Goal: Task Accomplishment & Management: Manage account settings

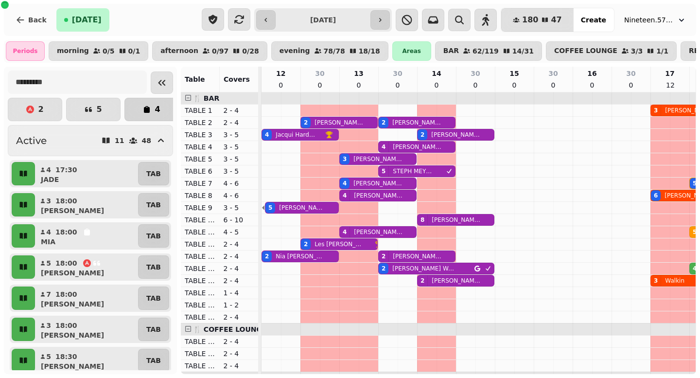
scroll to position [0, 305]
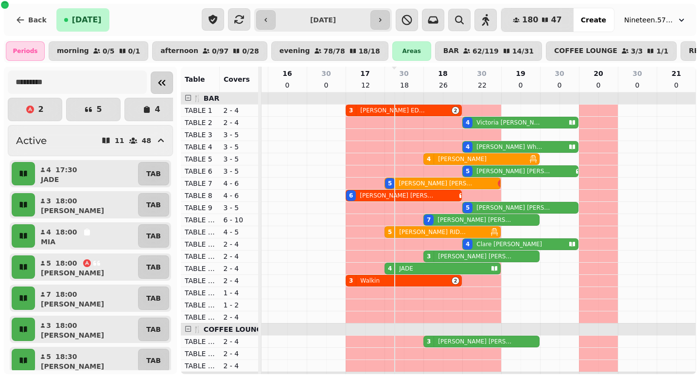
click at [157, 82] on icon "Collapse sidebar" at bounding box center [162, 83] width 12 height 12
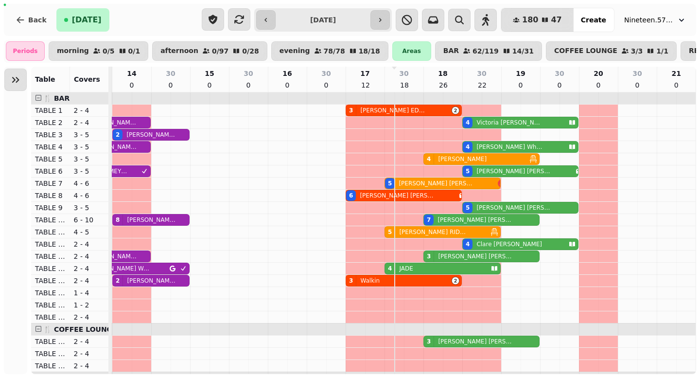
scroll to position [0, 155]
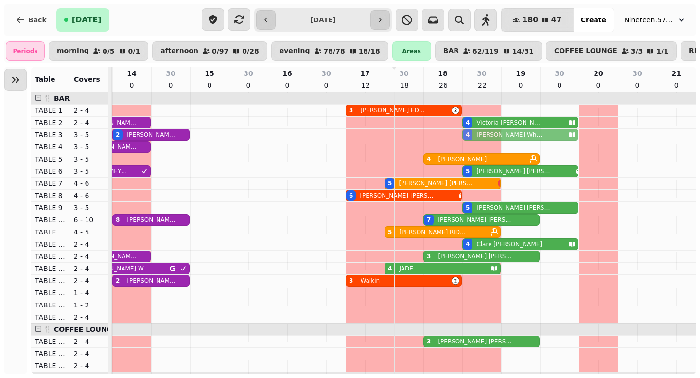
drag, startPoint x: 490, startPoint y: 146, endPoint x: 489, endPoint y: 136, distance: 10.7
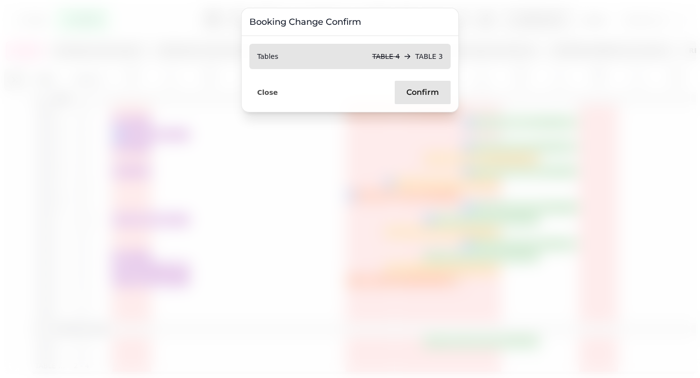
click at [418, 90] on span "Confirm" at bounding box center [422, 92] width 33 height 8
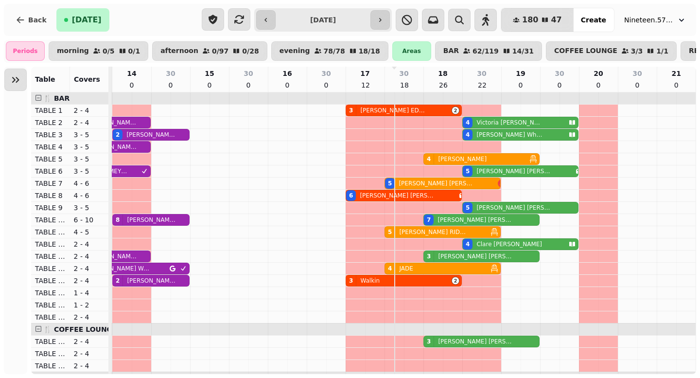
scroll to position [0, 0]
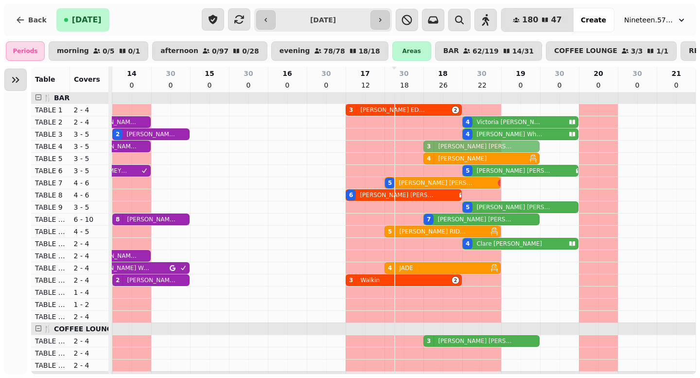
drag, startPoint x: 467, startPoint y: 252, endPoint x: 464, endPoint y: 143, distance: 109.4
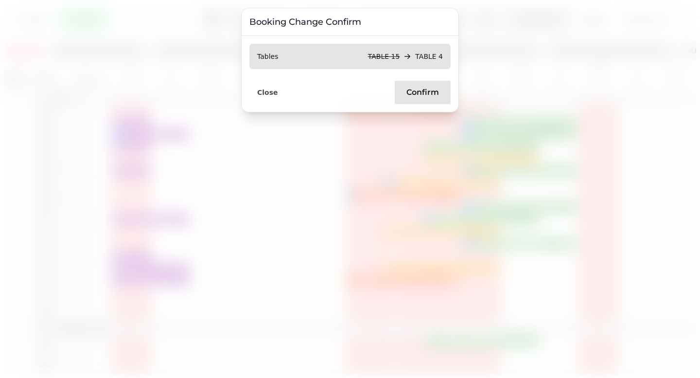
click at [424, 84] on button "Confirm" at bounding box center [423, 92] width 56 height 23
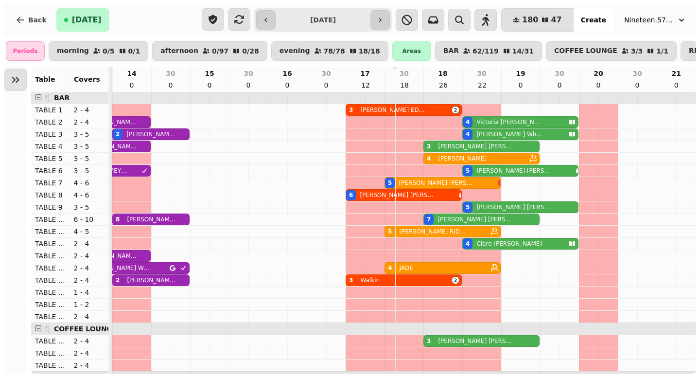
scroll to position [96, 0]
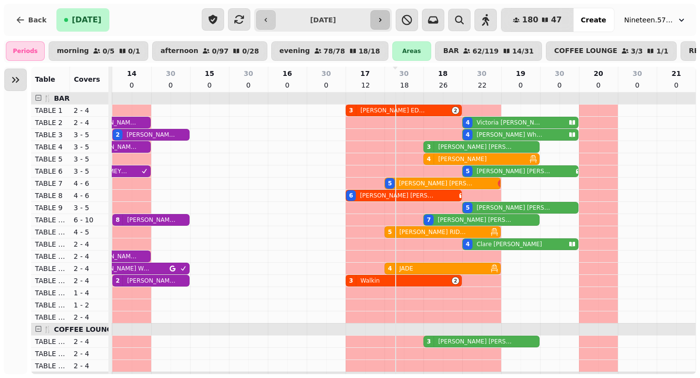
click at [384, 20] on icon "button" at bounding box center [380, 20] width 8 height 8
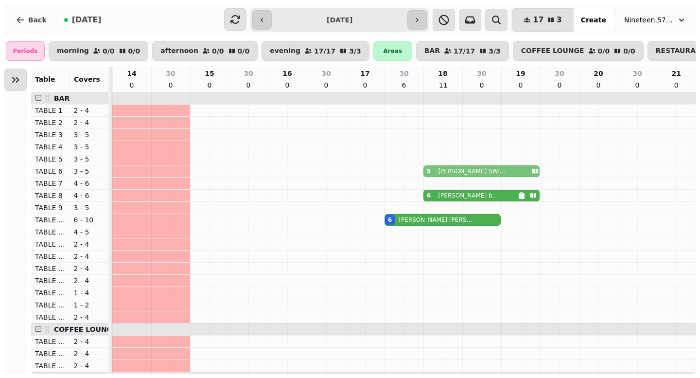
drag, startPoint x: 475, startPoint y: 179, endPoint x: 472, endPoint y: 169, distance: 10.8
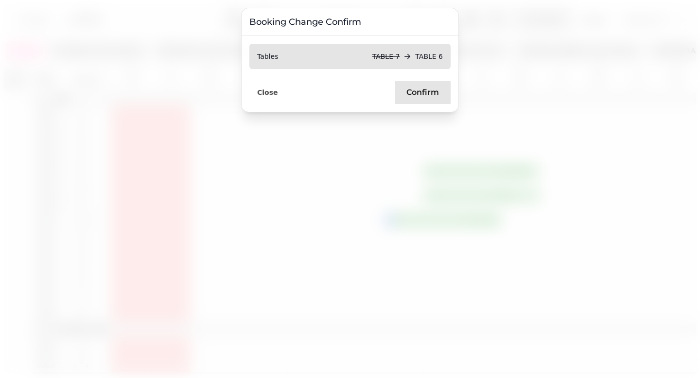
click at [418, 89] on span "Confirm" at bounding box center [422, 92] width 33 height 8
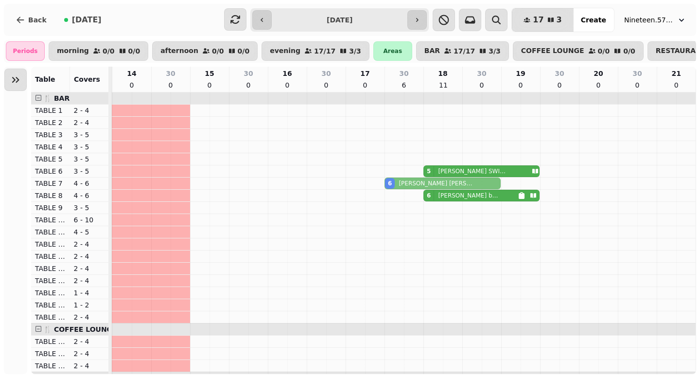
drag, startPoint x: 411, startPoint y: 221, endPoint x: 409, endPoint y: 187, distance: 34.1
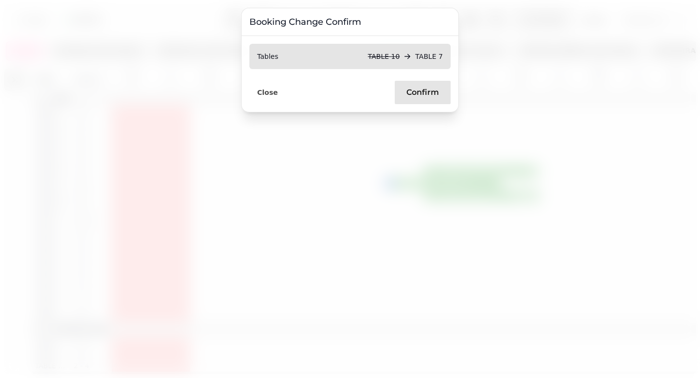
click at [406, 91] on button "Confirm" at bounding box center [423, 92] width 56 height 23
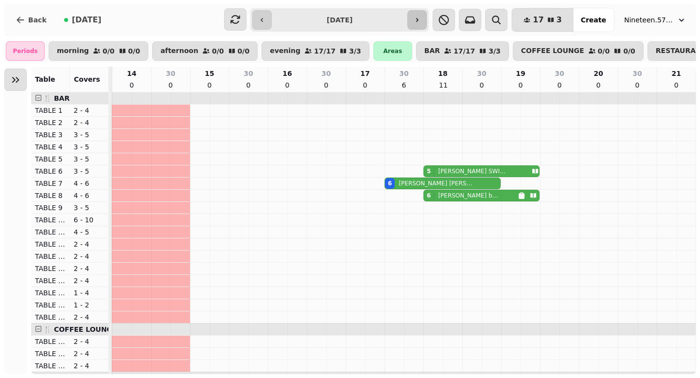
click at [421, 23] on icon "button" at bounding box center [417, 20] width 8 height 8
type input "**********"
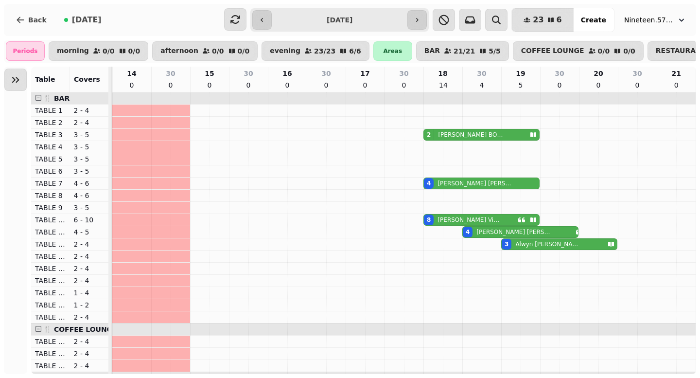
click at [461, 221] on p "[PERSON_NAME]" at bounding box center [468, 220] width 62 height 8
select select "**********"
select select "*"
select select "****"
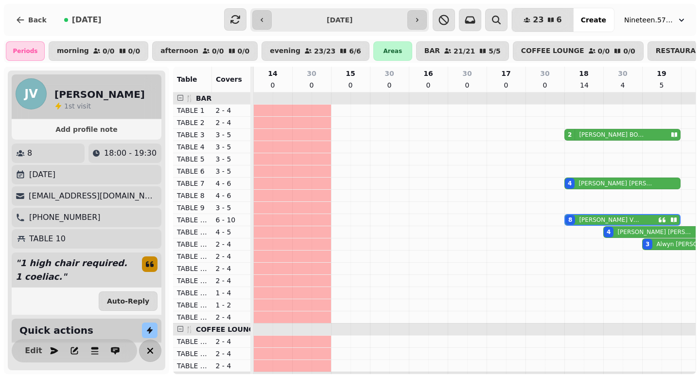
click at [153, 353] on icon "button" at bounding box center [150, 351] width 12 height 12
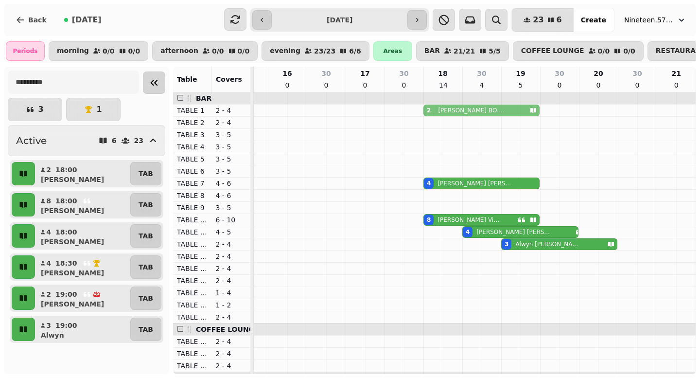
drag, startPoint x: 461, startPoint y: 135, endPoint x: 461, endPoint y: 114, distance: 20.4
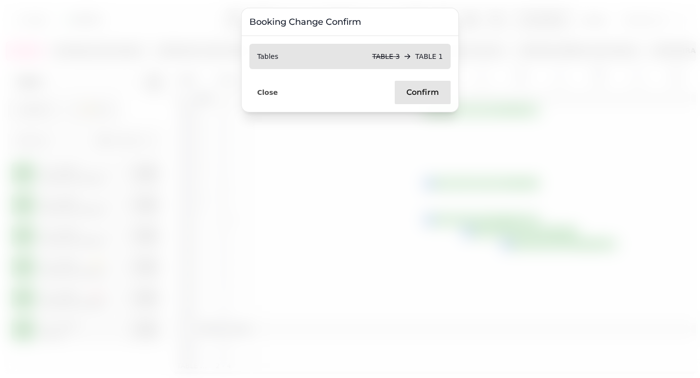
click at [428, 94] on span "Confirm" at bounding box center [422, 92] width 33 height 8
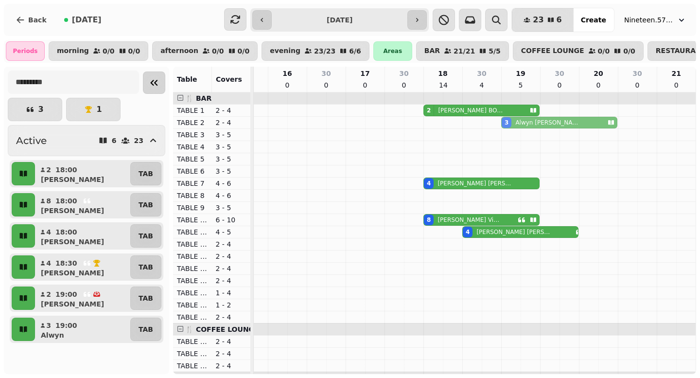
drag, startPoint x: 565, startPoint y: 242, endPoint x: 572, endPoint y: 124, distance: 118.3
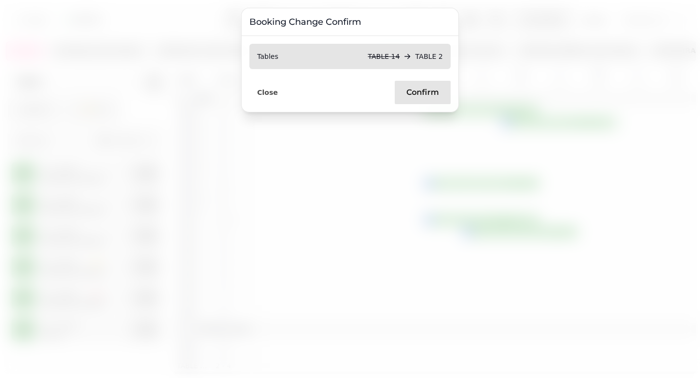
click at [434, 92] on span "Confirm" at bounding box center [422, 92] width 33 height 8
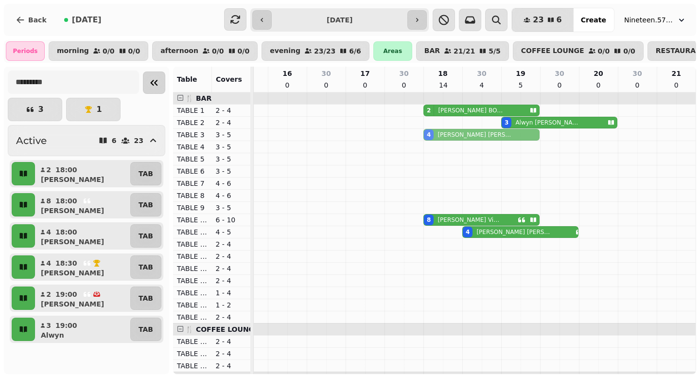
drag, startPoint x: 448, startPoint y: 182, endPoint x: 449, endPoint y: 133, distance: 49.1
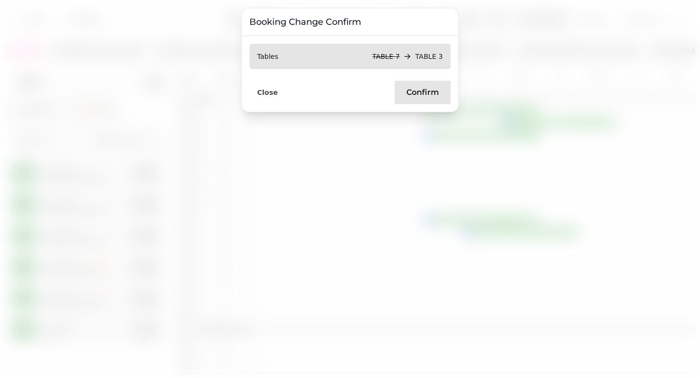
click at [412, 101] on button "Confirm" at bounding box center [423, 92] width 56 height 23
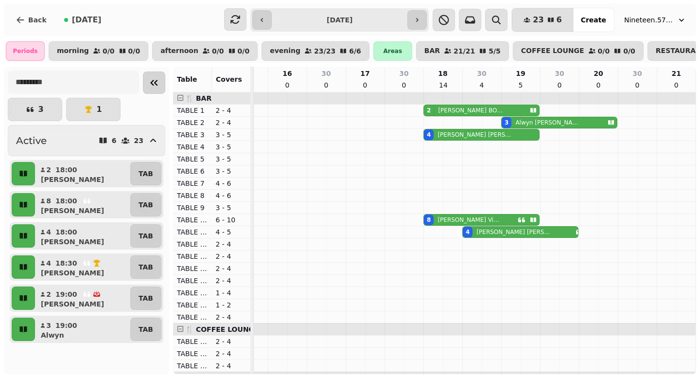
click at [481, 231] on p "[PERSON_NAME]" at bounding box center [513, 232] width 75 height 8
select select "**********"
select select "*"
select select "****"
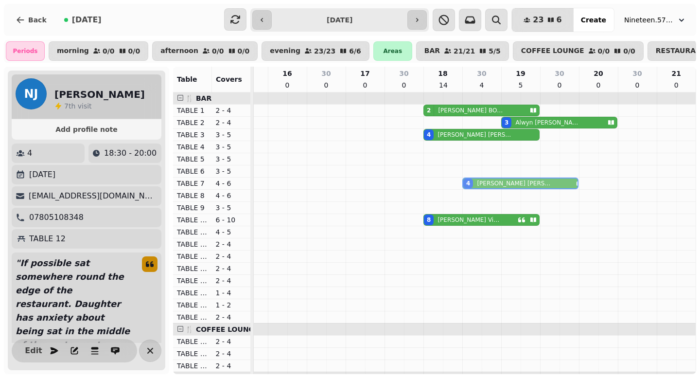
drag, startPoint x: 480, startPoint y: 231, endPoint x: 479, endPoint y: 185, distance: 46.2
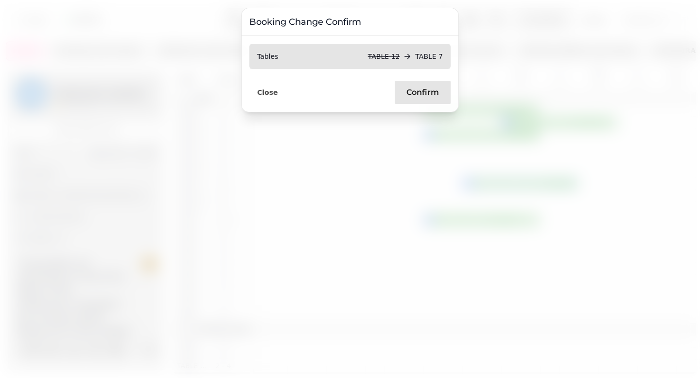
click at [433, 96] on span "Confirm" at bounding box center [422, 92] width 33 height 8
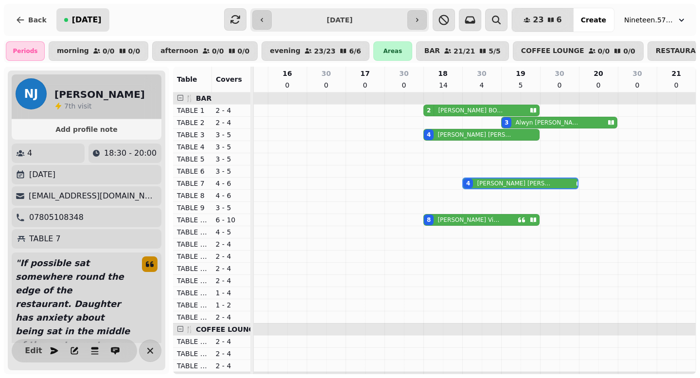
click at [72, 21] on span "[DATE]" at bounding box center [87, 20] width 30 height 8
type input "**********"
